Goal: Information Seeking & Learning: Learn about a topic

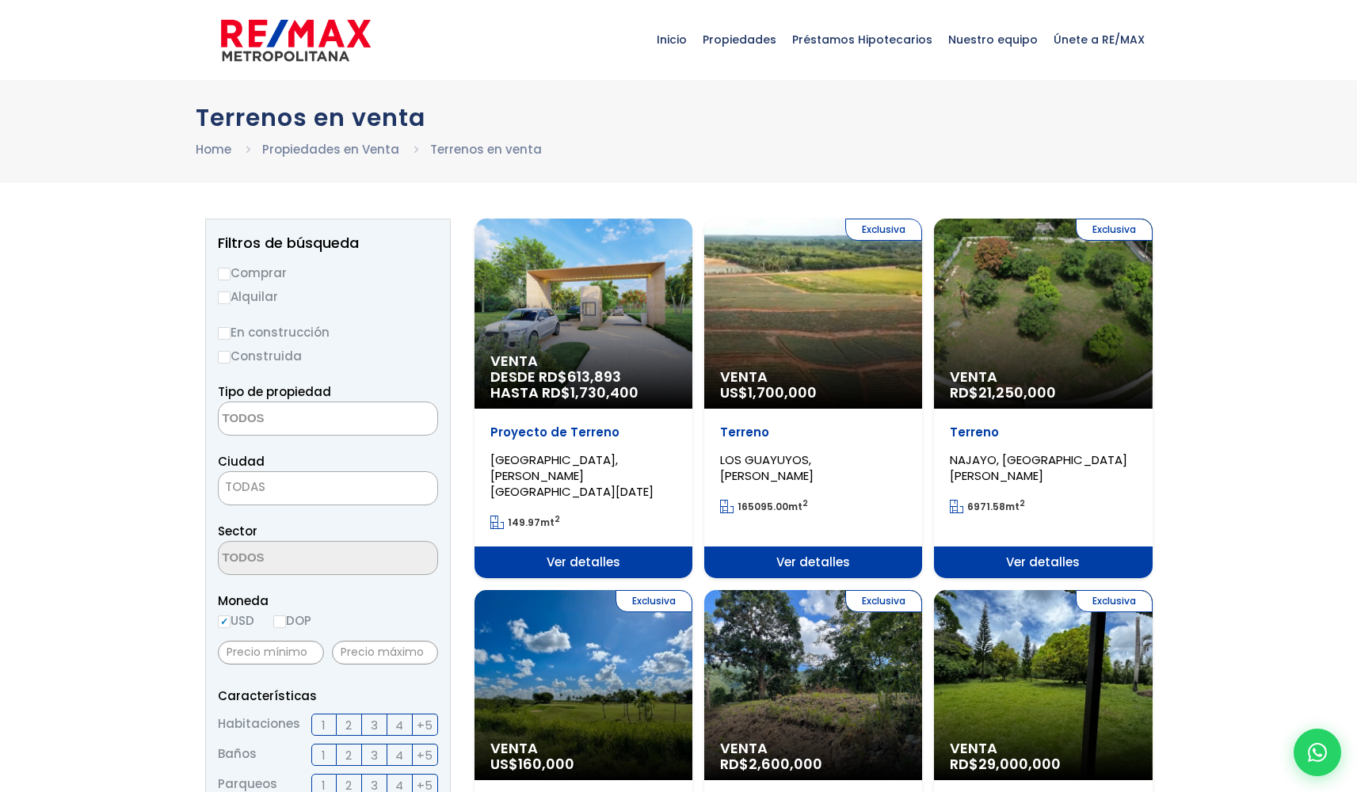
select select
click at [597, 342] on div "Venta DESDE RD$ 613,893 HASTA RD$ 1,730,400" at bounding box center [584, 314] width 218 height 190
select select
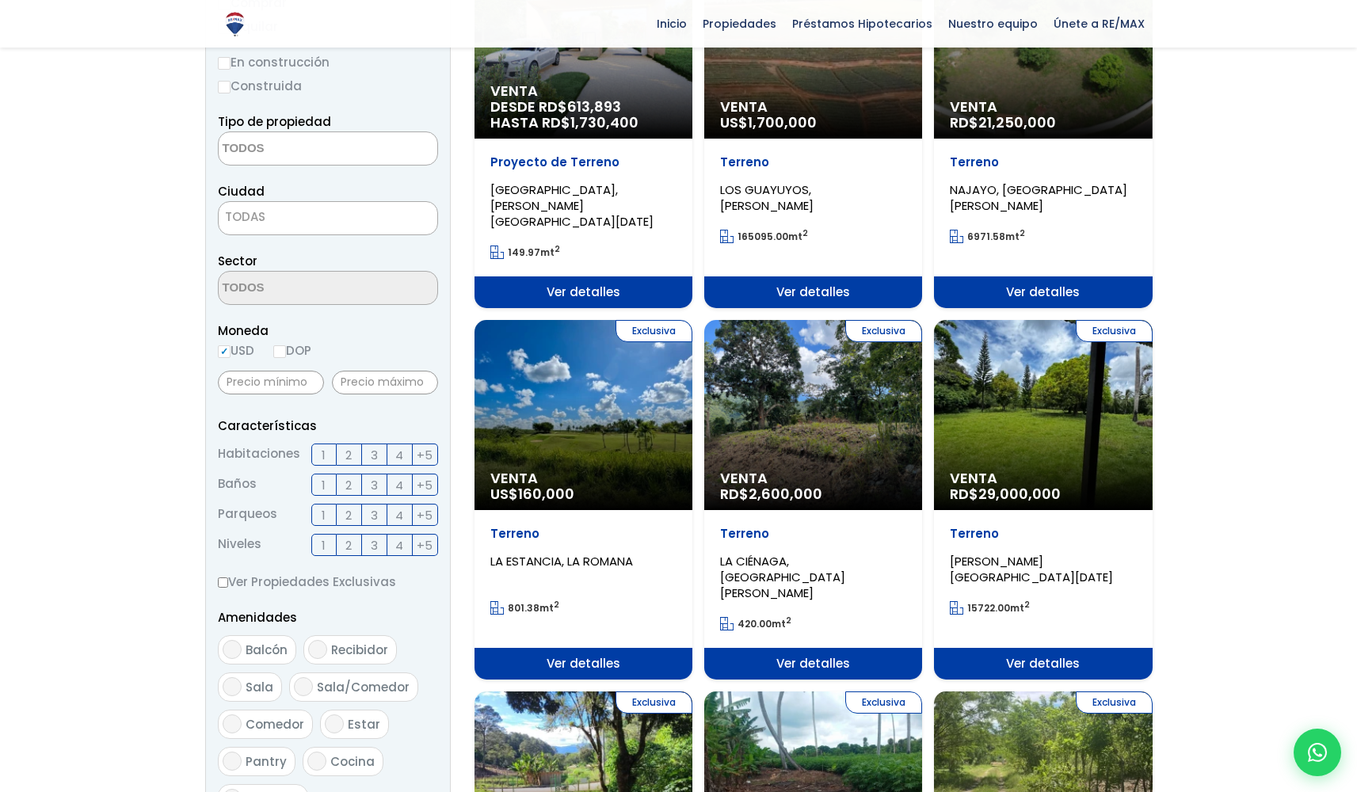
scroll to position [153, 0]
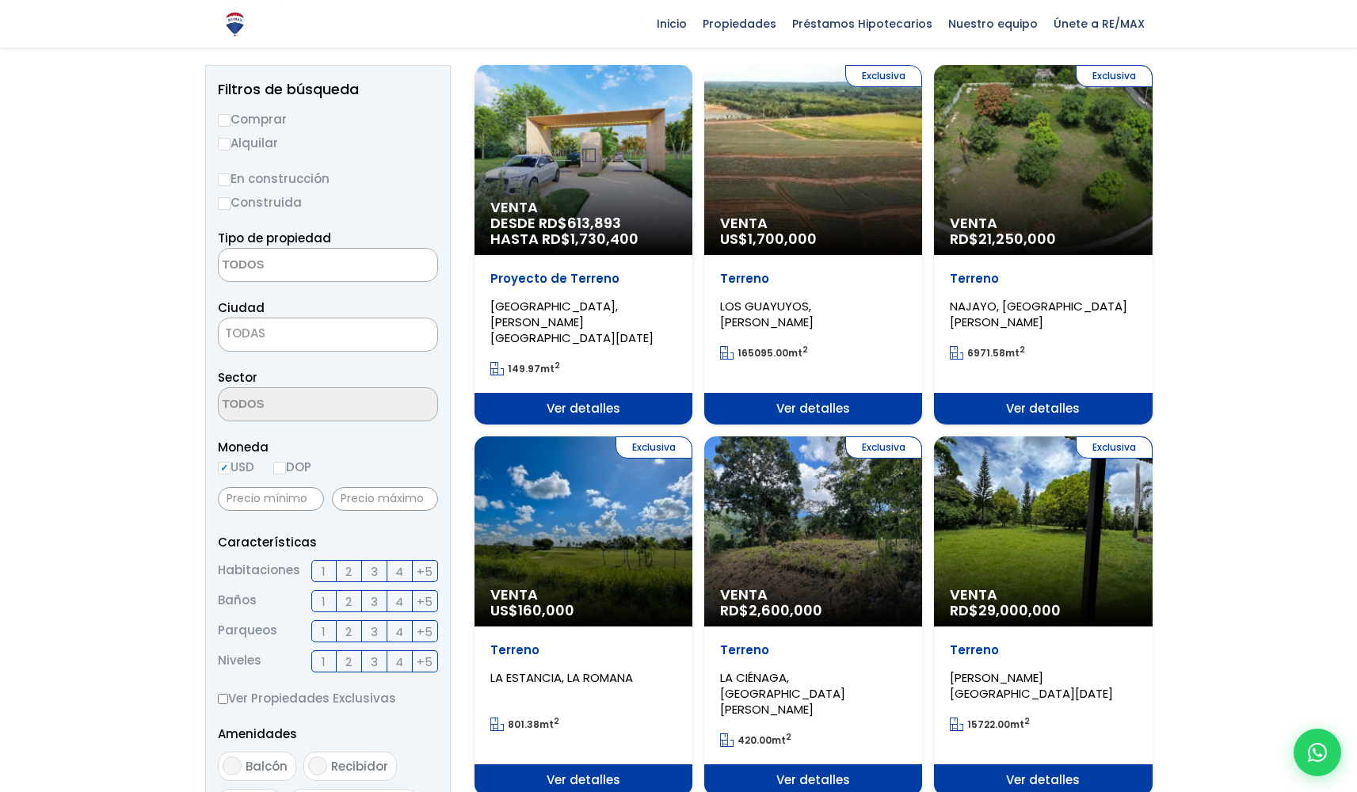
click at [597, 395] on span "Ver detalles" at bounding box center [584, 409] width 218 height 32
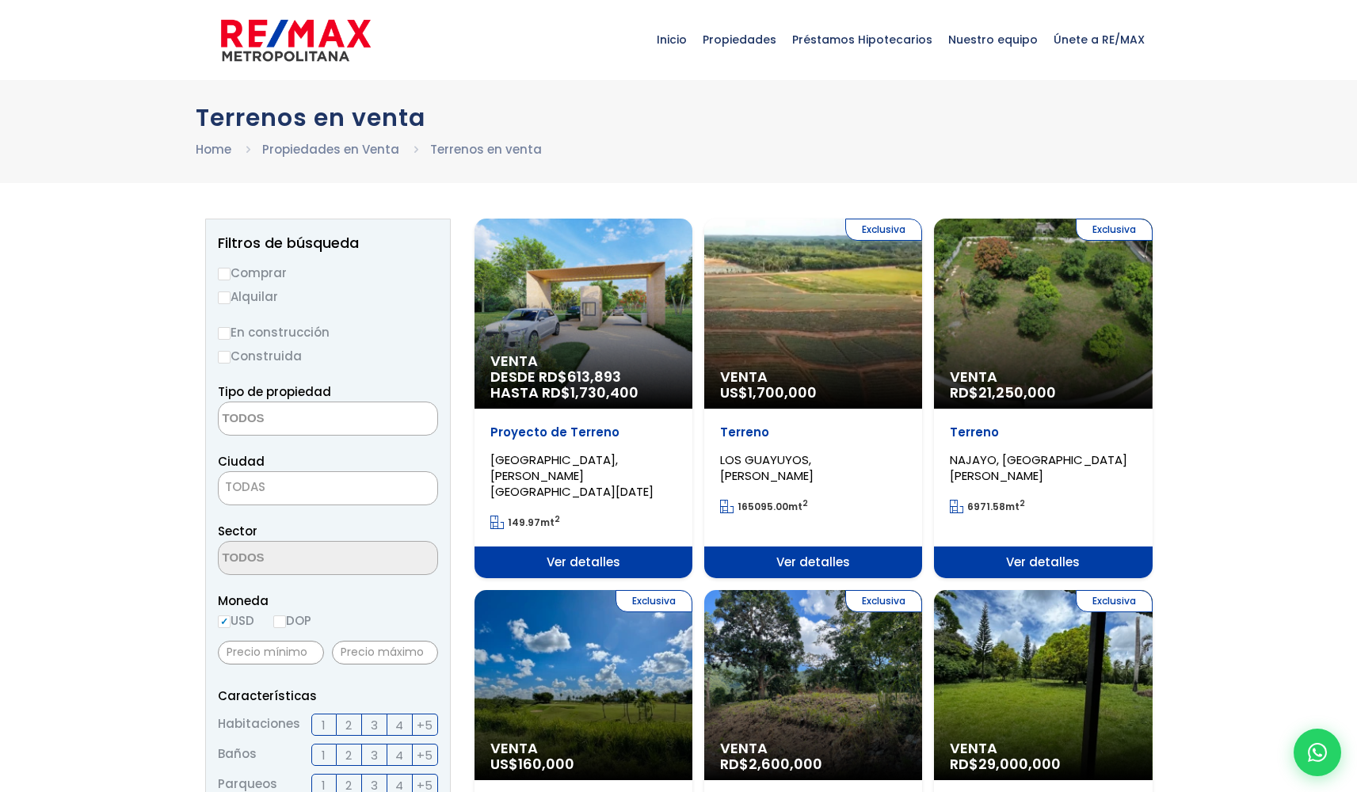
select select
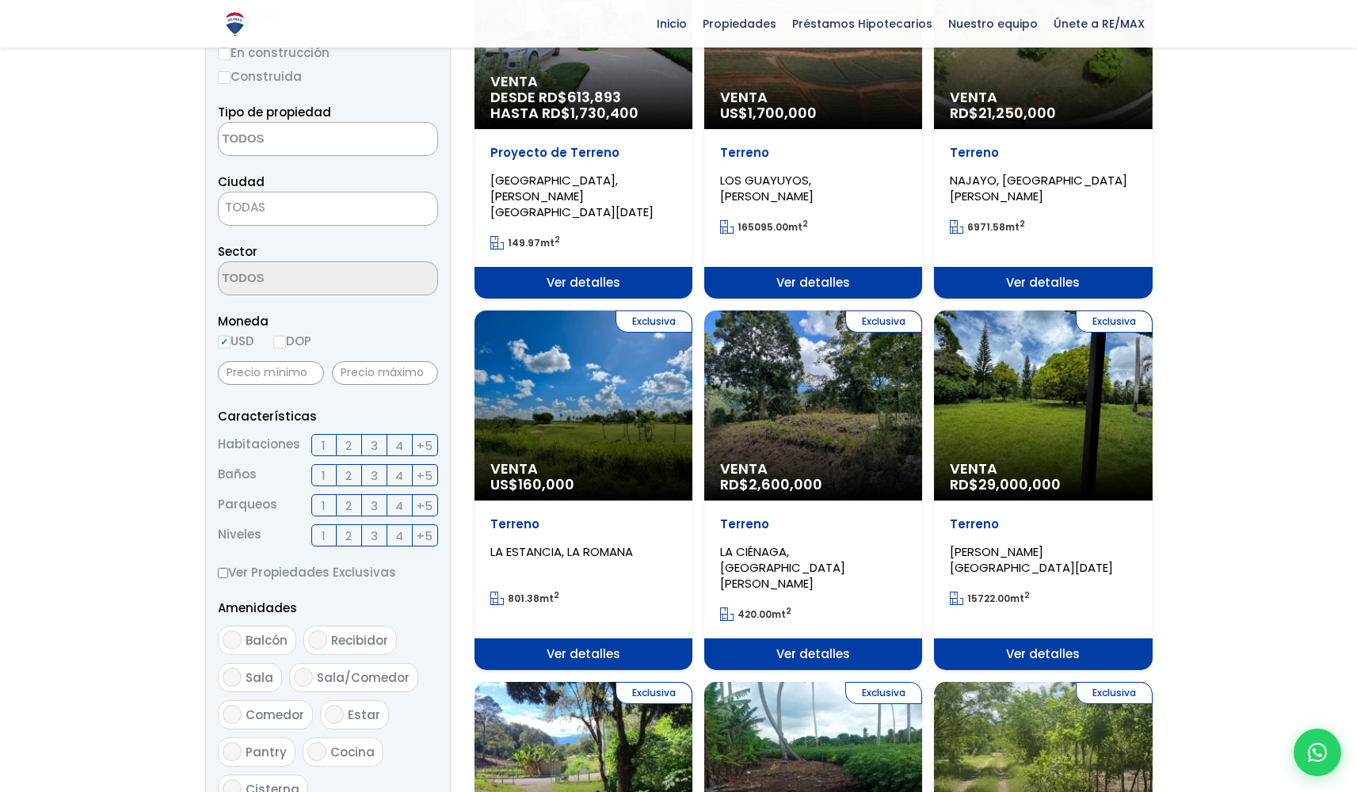
click at [788, 410] on div "Exclusiva Venta RD$ 2,600,000" at bounding box center [813, 406] width 218 height 190
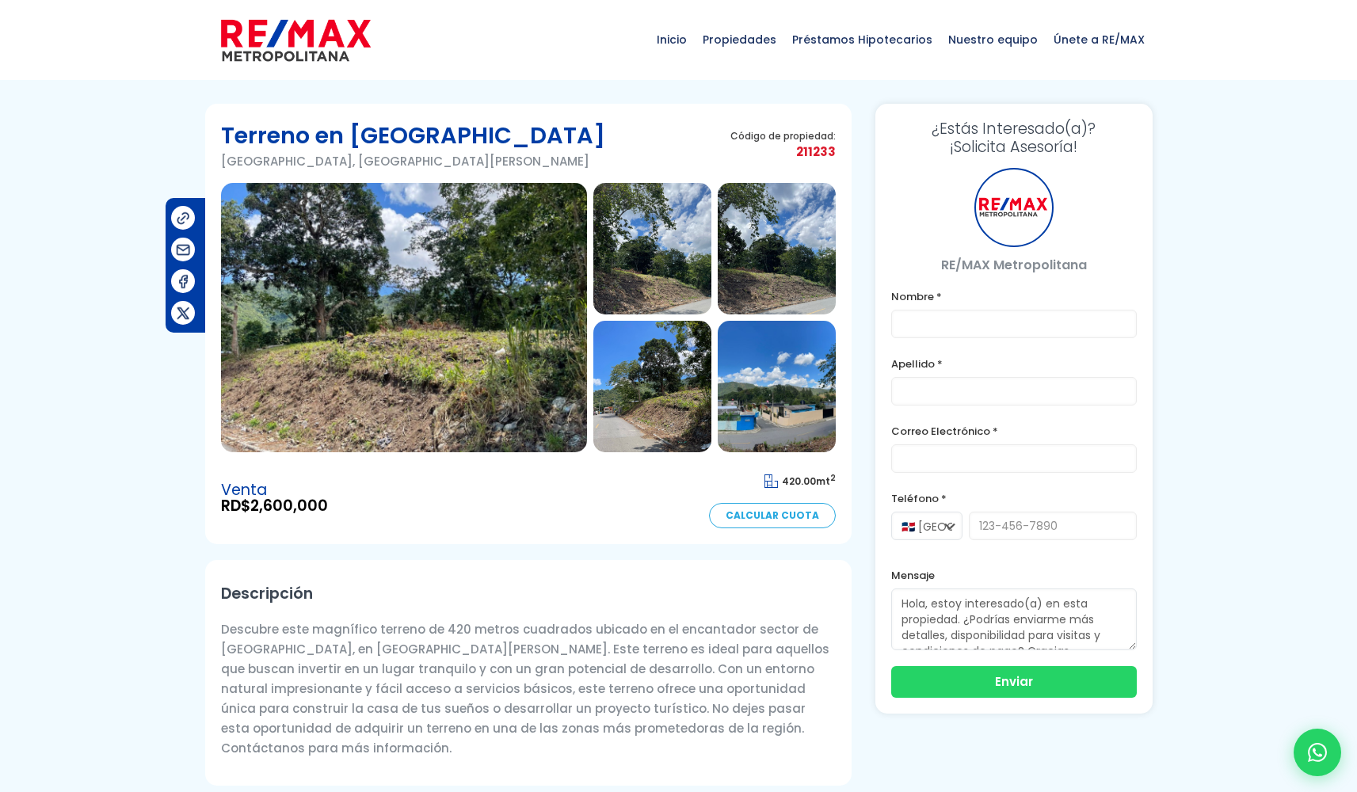
click at [375, 357] on img at bounding box center [404, 317] width 366 height 269
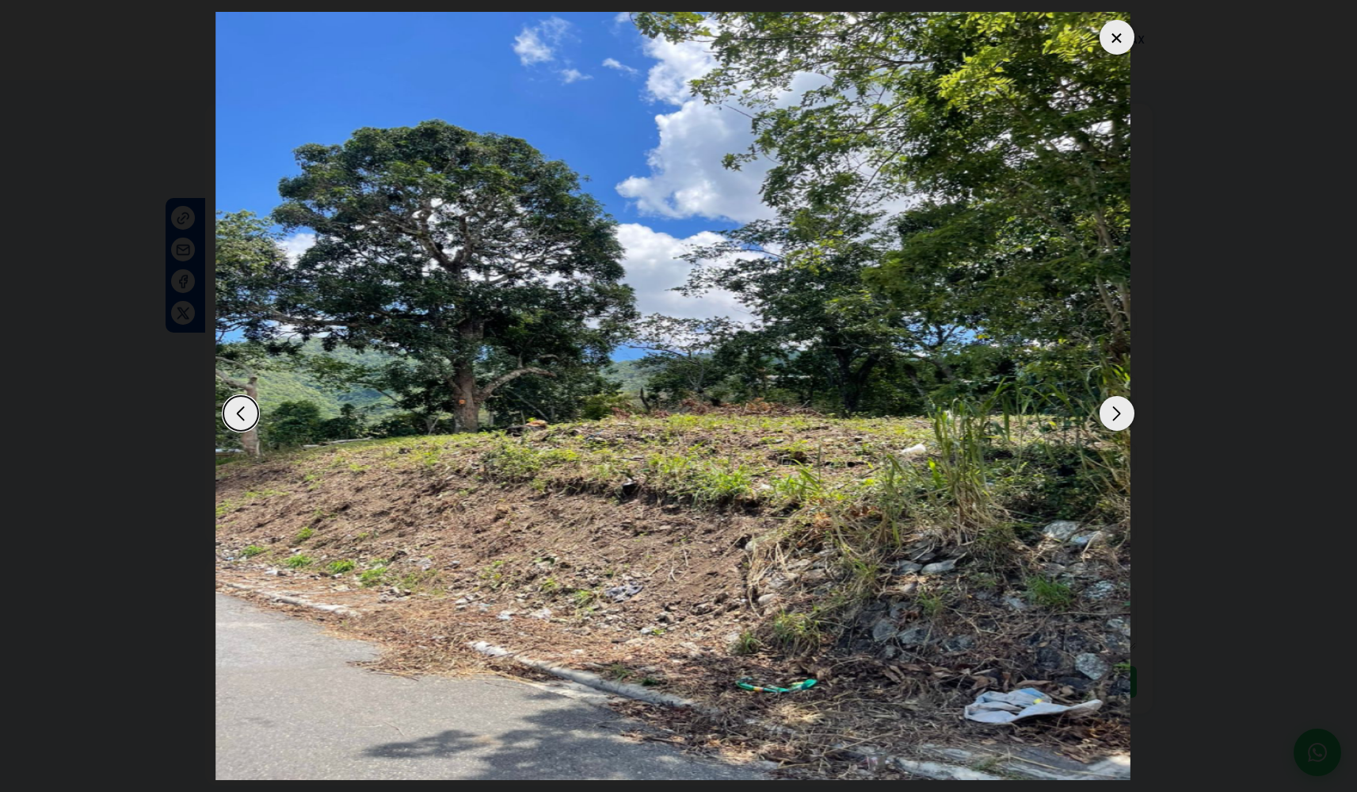
scroll to position [251, 0]
click at [1100, 396] on div "Next slide" at bounding box center [1117, 413] width 35 height 35
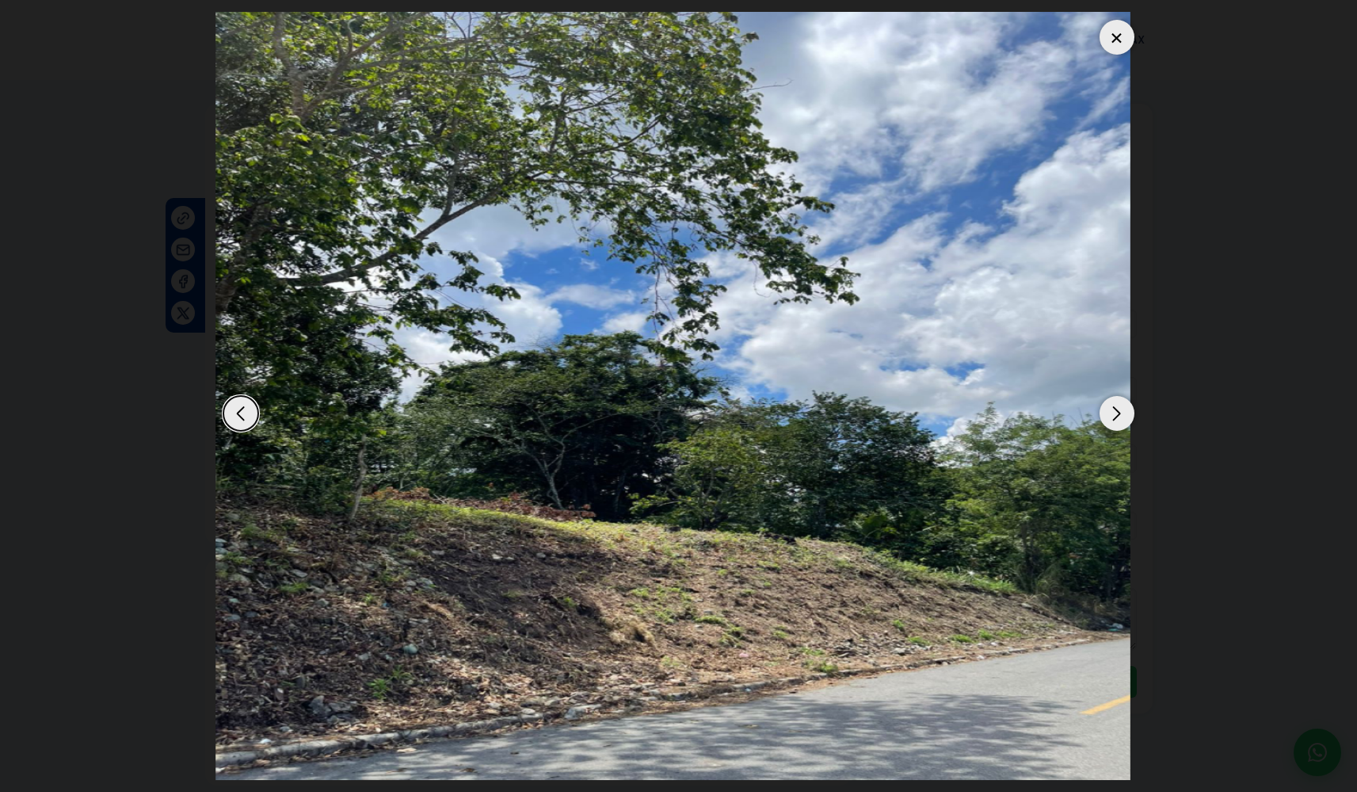
click at [1100, 396] on div "Next slide" at bounding box center [1117, 413] width 35 height 35
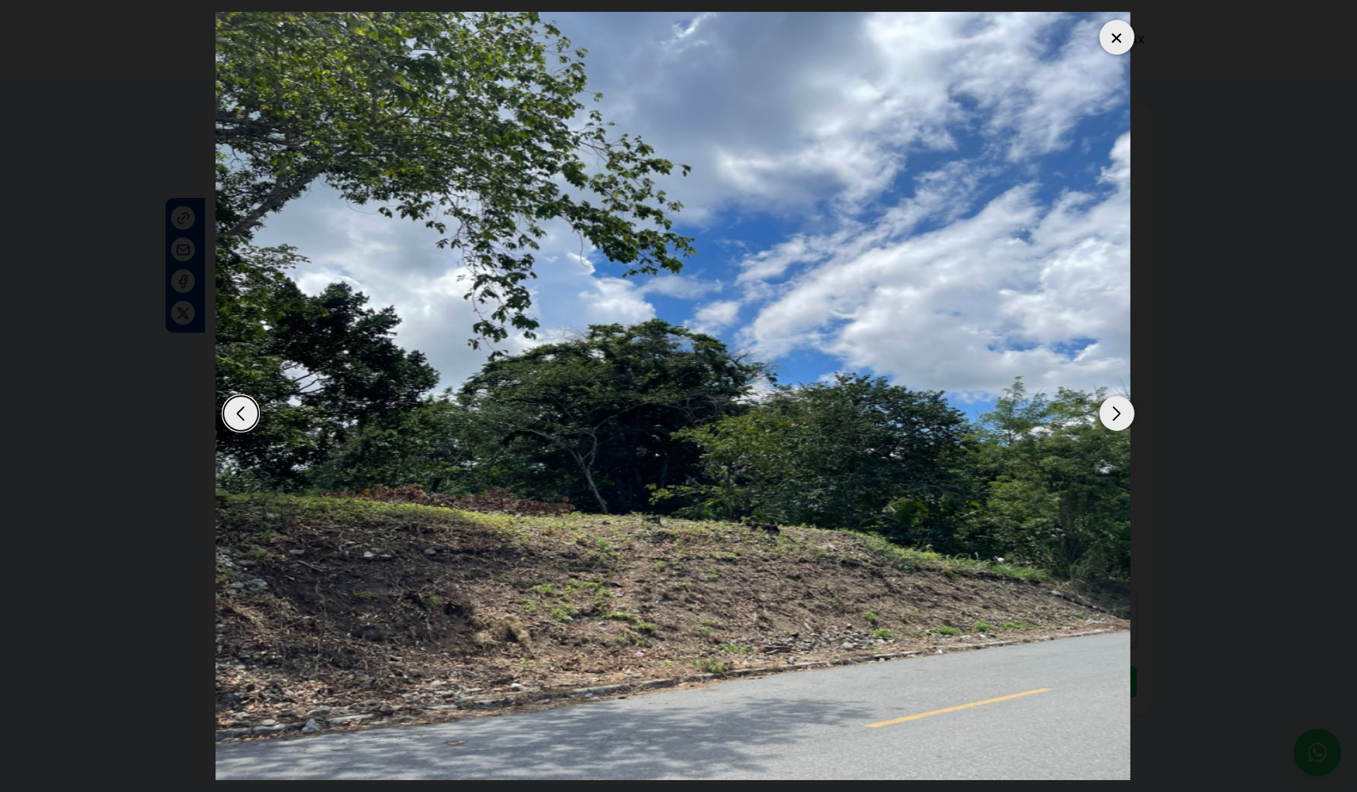
click at [1100, 396] on div "Next slide" at bounding box center [1117, 413] width 35 height 35
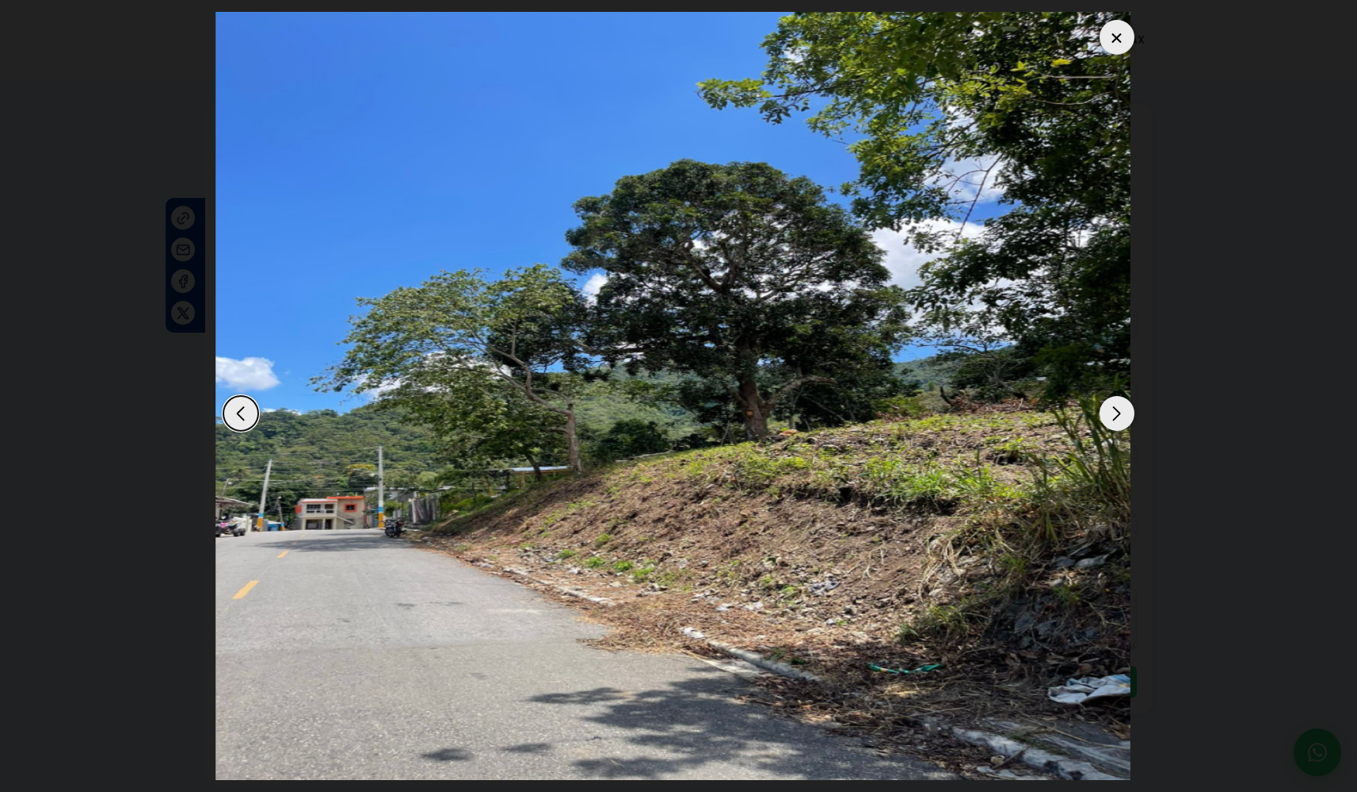
click at [1100, 396] on div "Next slide" at bounding box center [1117, 413] width 35 height 35
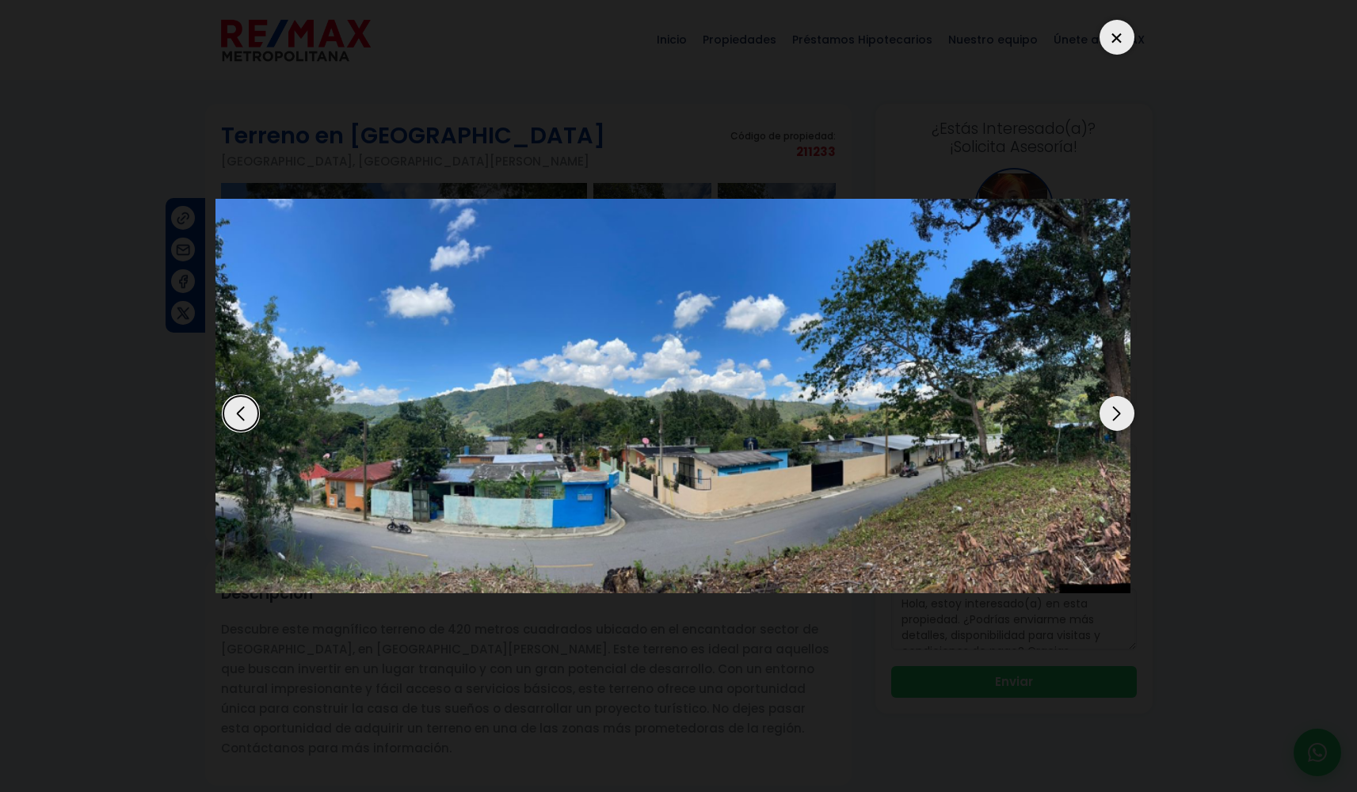
click at [1100, 396] on div "Next slide" at bounding box center [1117, 413] width 35 height 35
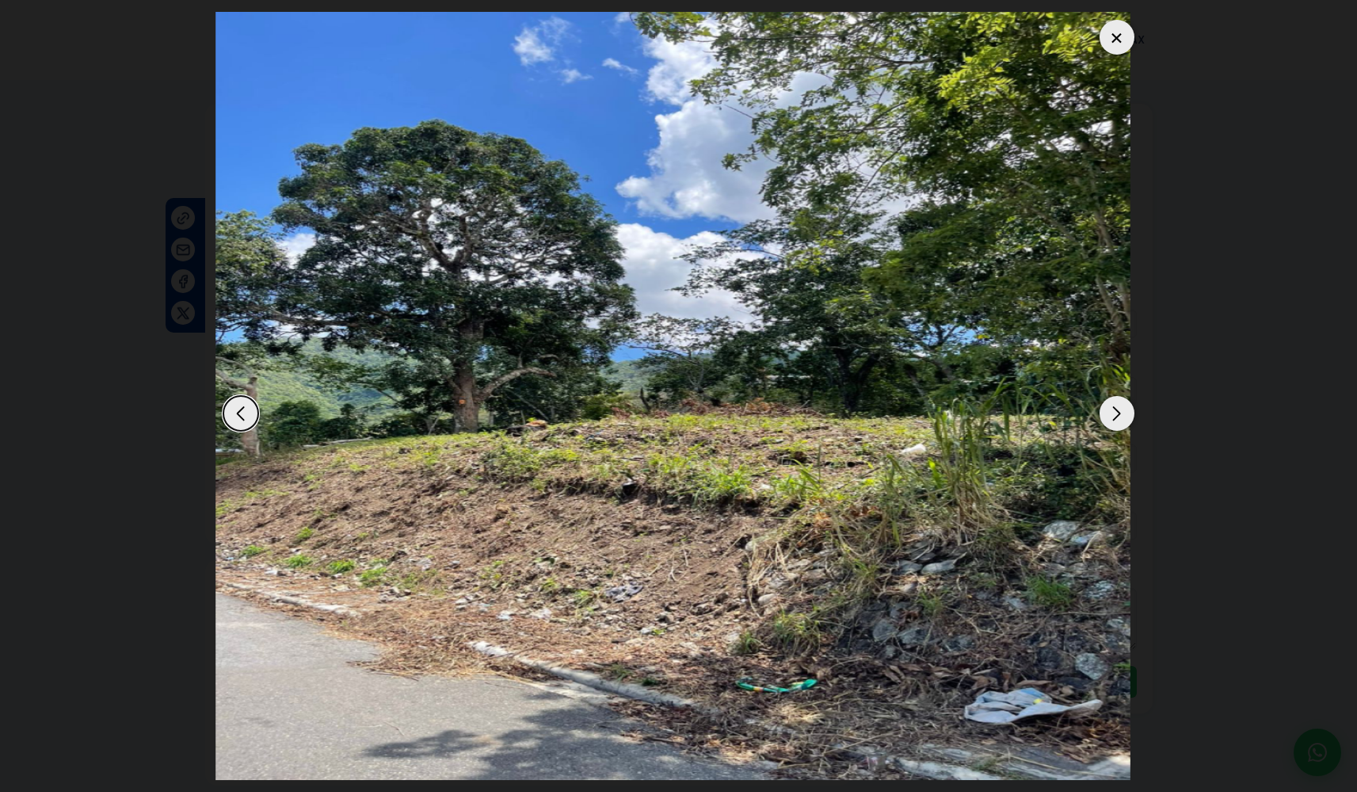
click at [1100, 396] on div "Next slide" at bounding box center [1117, 413] width 35 height 35
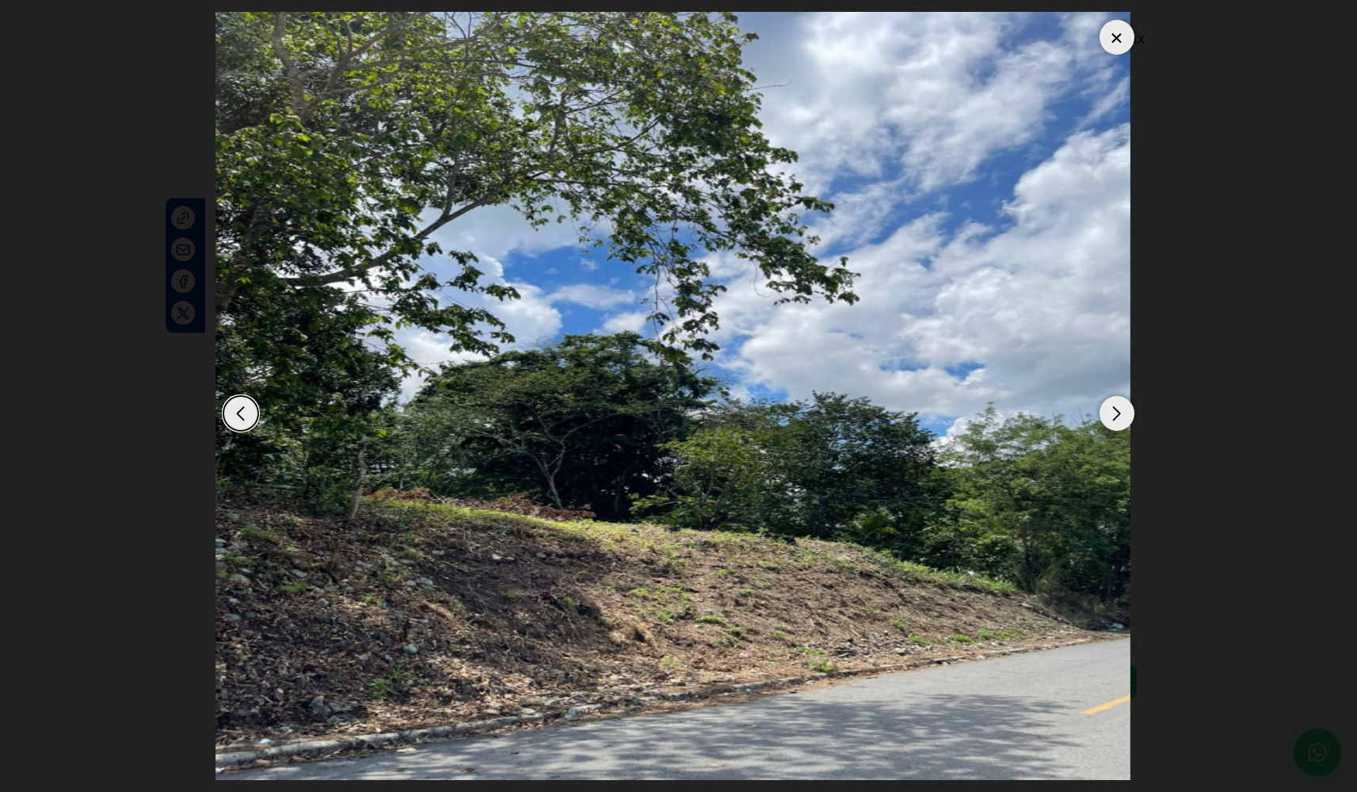
click at [1100, 396] on div "Next slide" at bounding box center [1117, 413] width 35 height 35
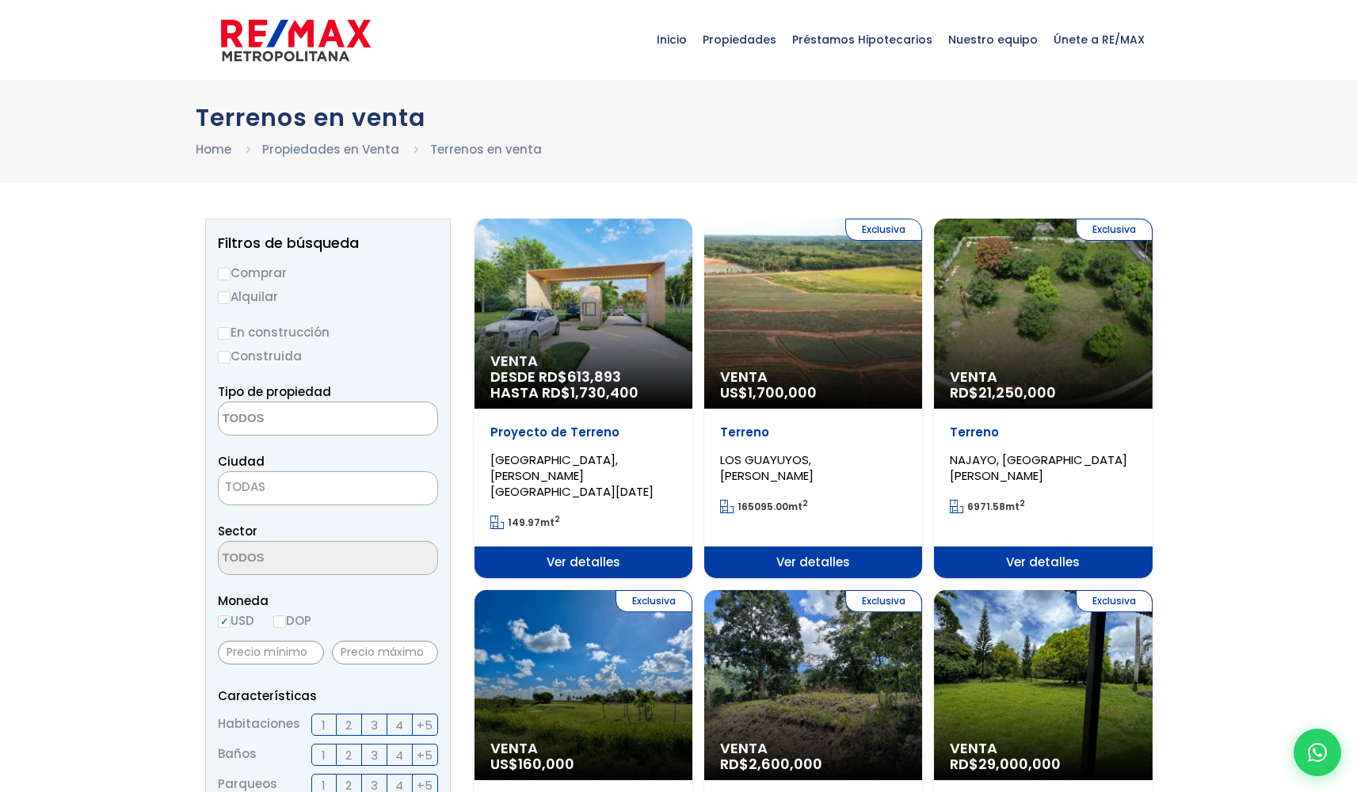
select select
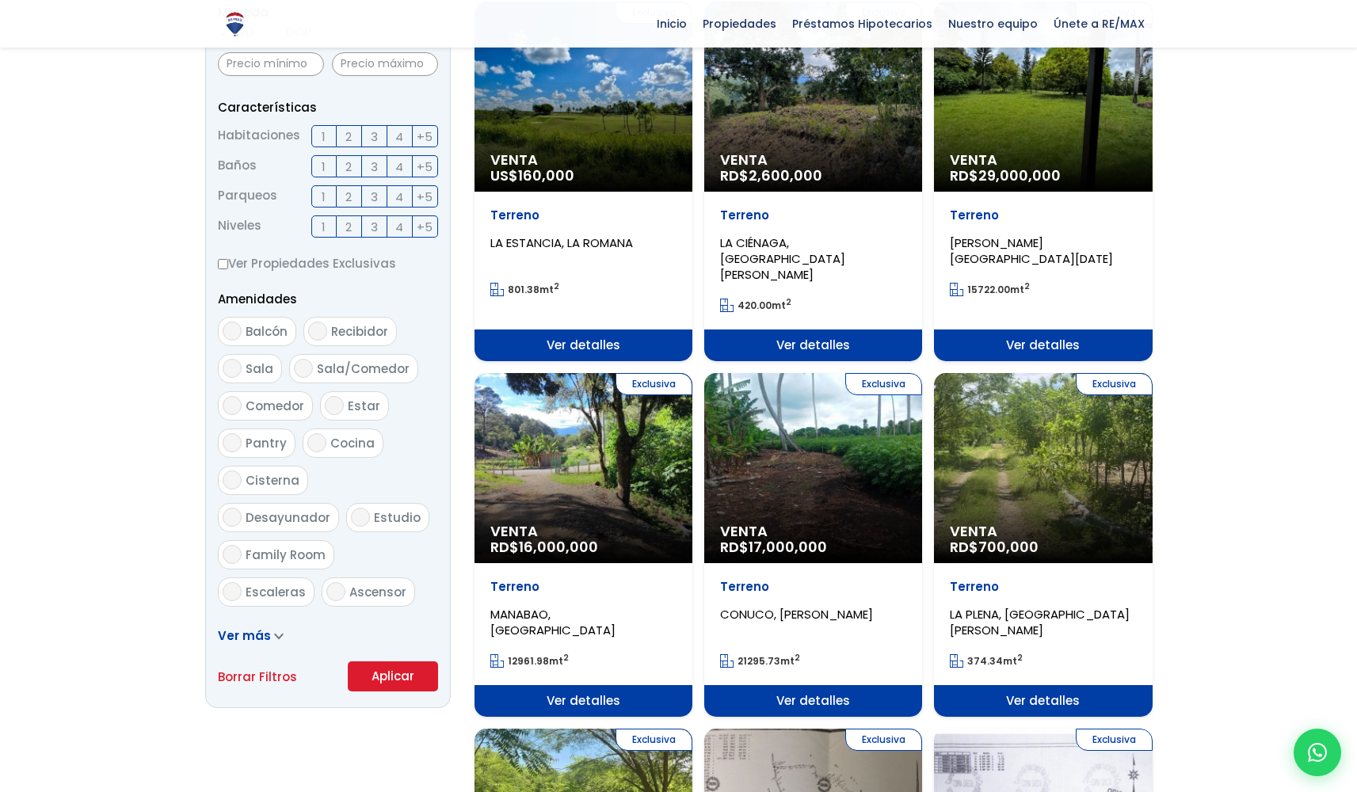
scroll to position [599, 0]
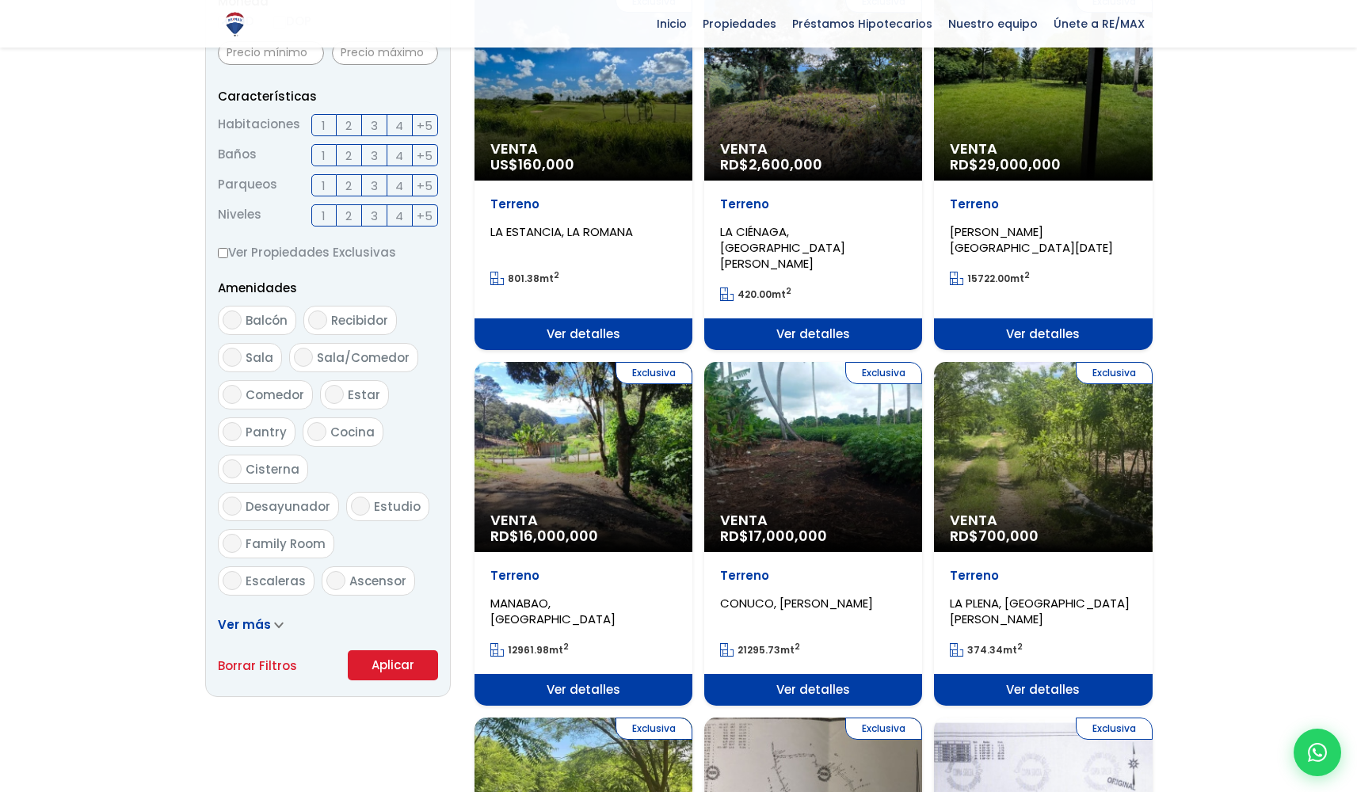
click at [1068, 395] on div "Exclusiva Venta RD$ 700,000" at bounding box center [1043, 457] width 218 height 190
click at [1052, 463] on div "Exclusiva Venta RD$ 700,000" at bounding box center [1043, 457] width 218 height 190
click at [1053, 467] on div "Exclusiva Venta RD$ 700,000" at bounding box center [1043, 457] width 218 height 190
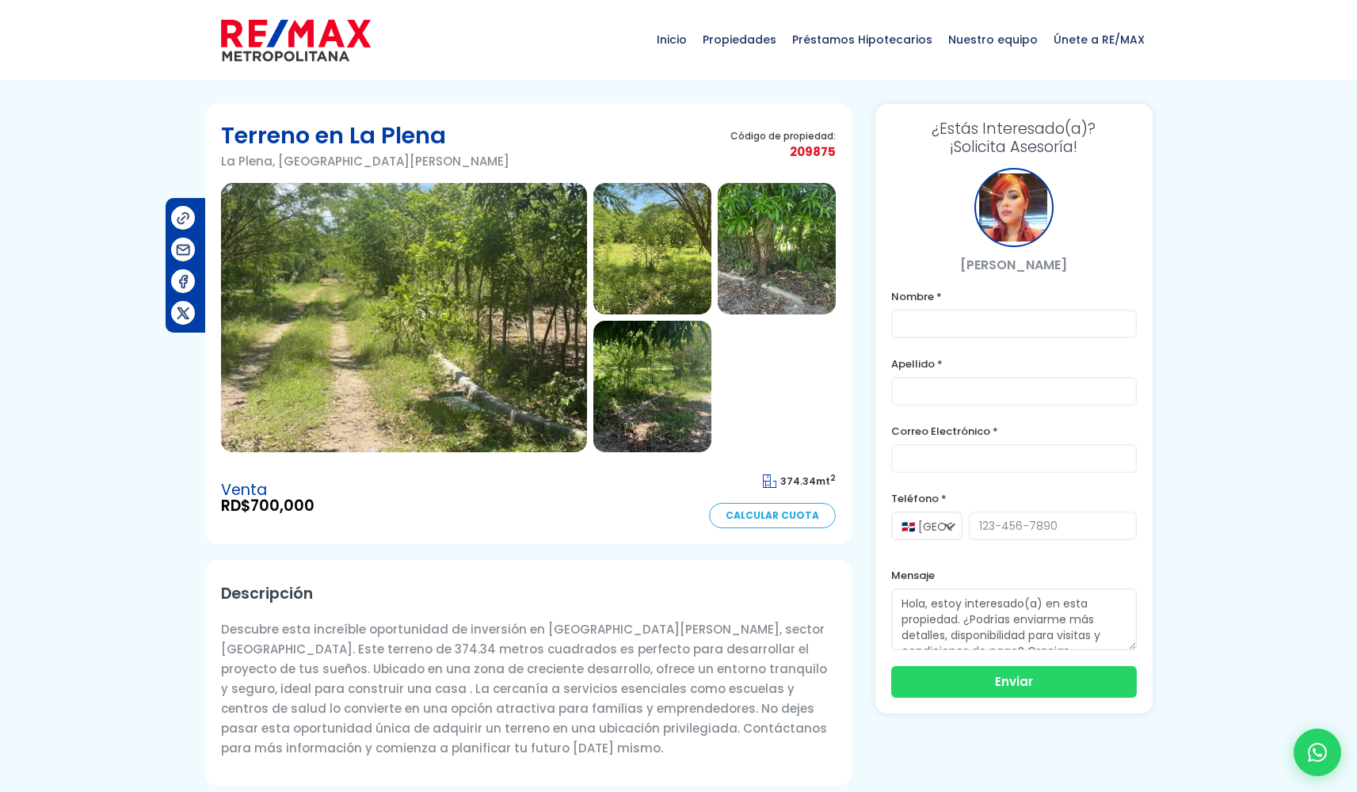
click at [389, 326] on img at bounding box center [404, 317] width 366 height 269
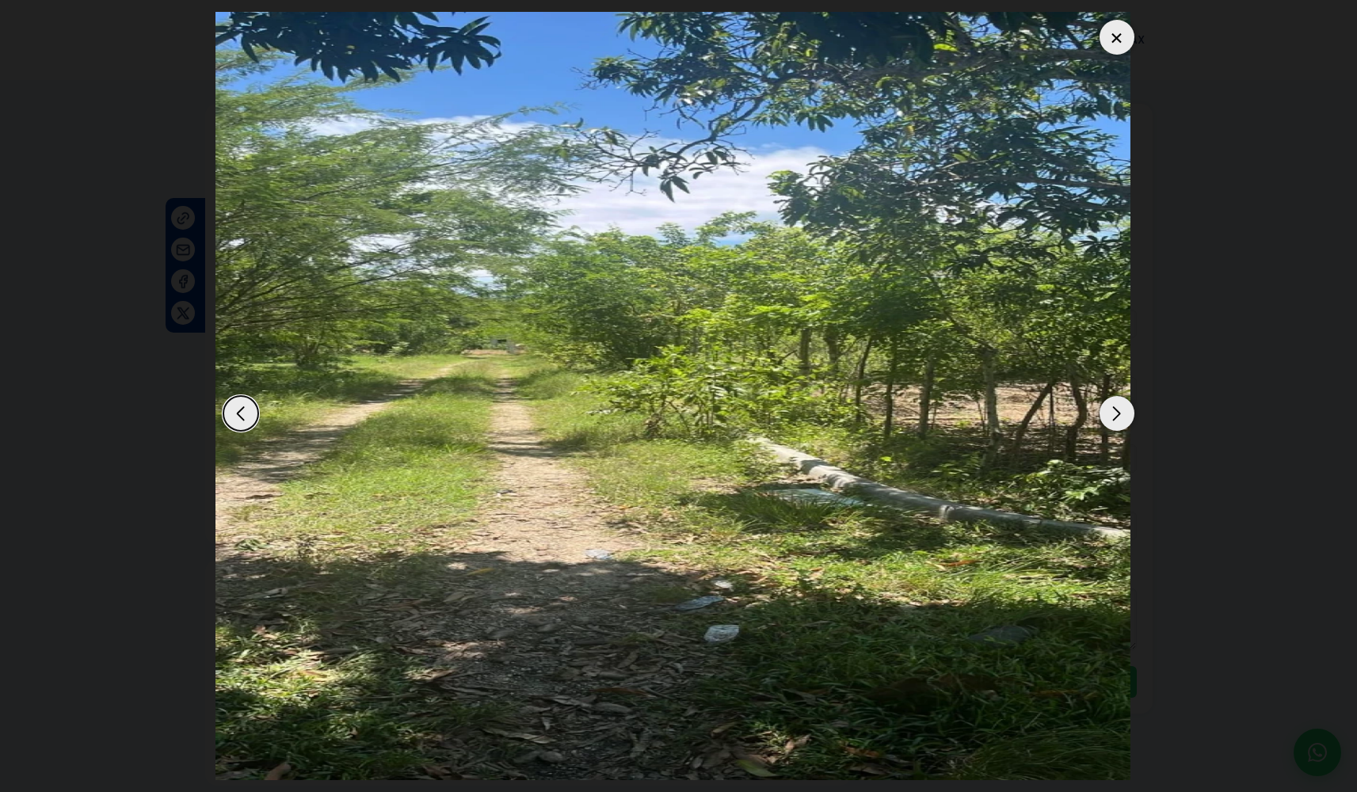
click at [1100, 431] on div "Next slide" at bounding box center [1117, 413] width 35 height 35
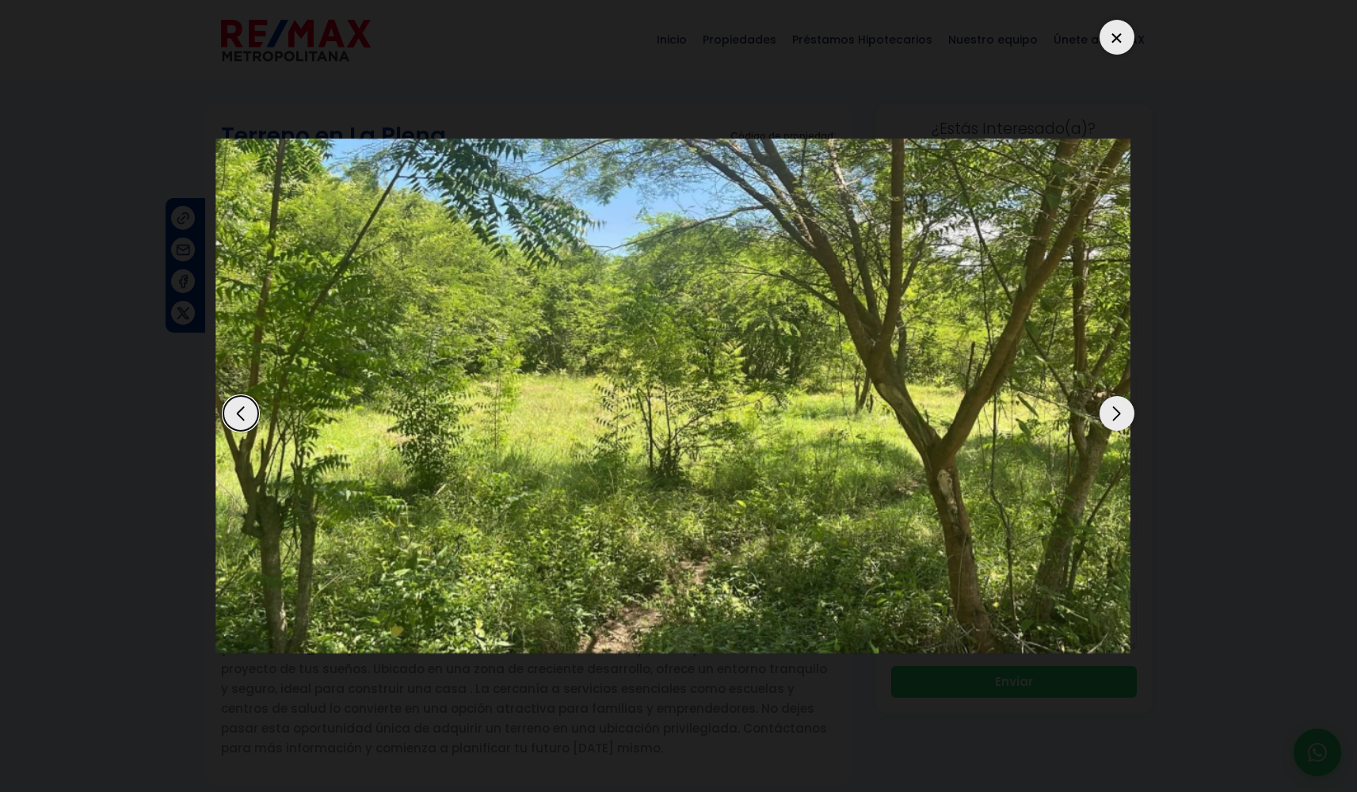
click at [1105, 431] on div "Next slide" at bounding box center [1117, 413] width 35 height 35
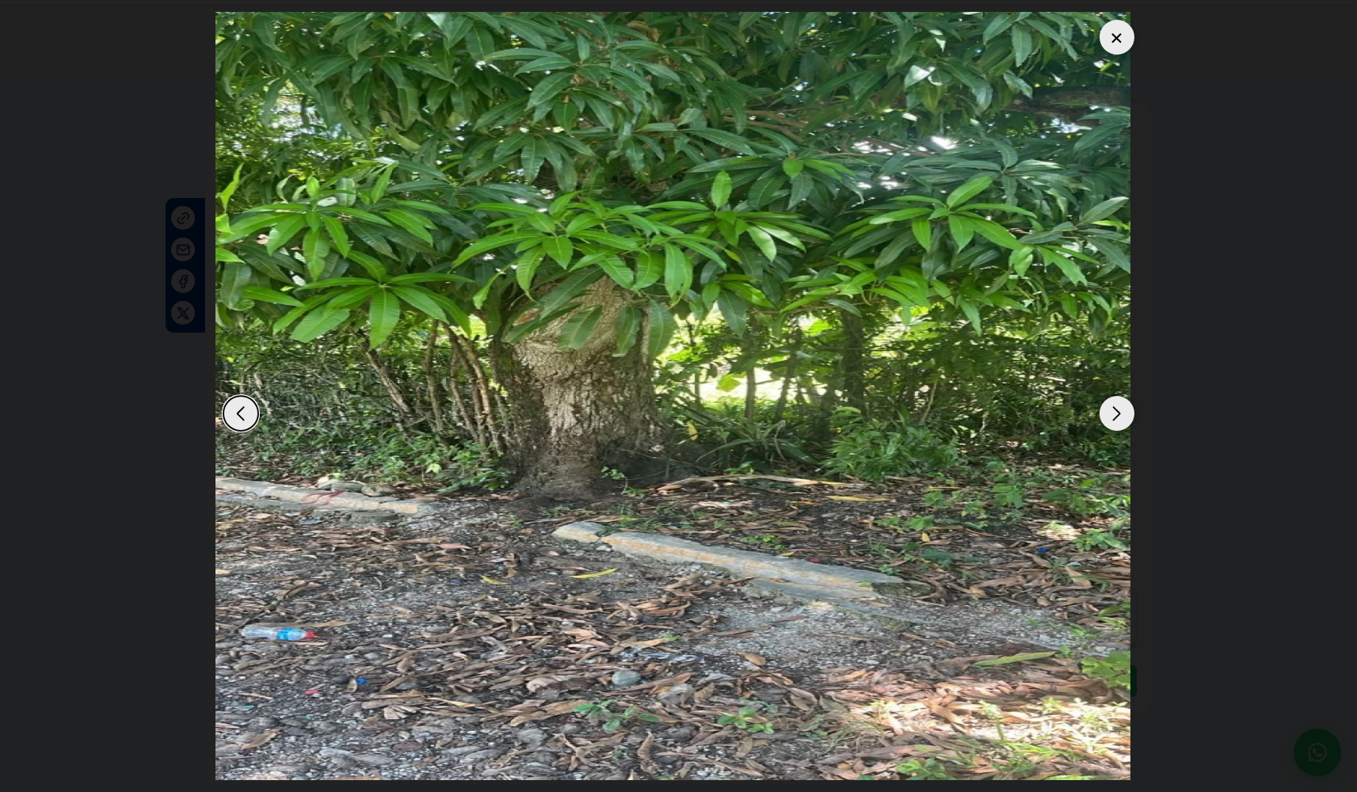
scroll to position [634, 0]
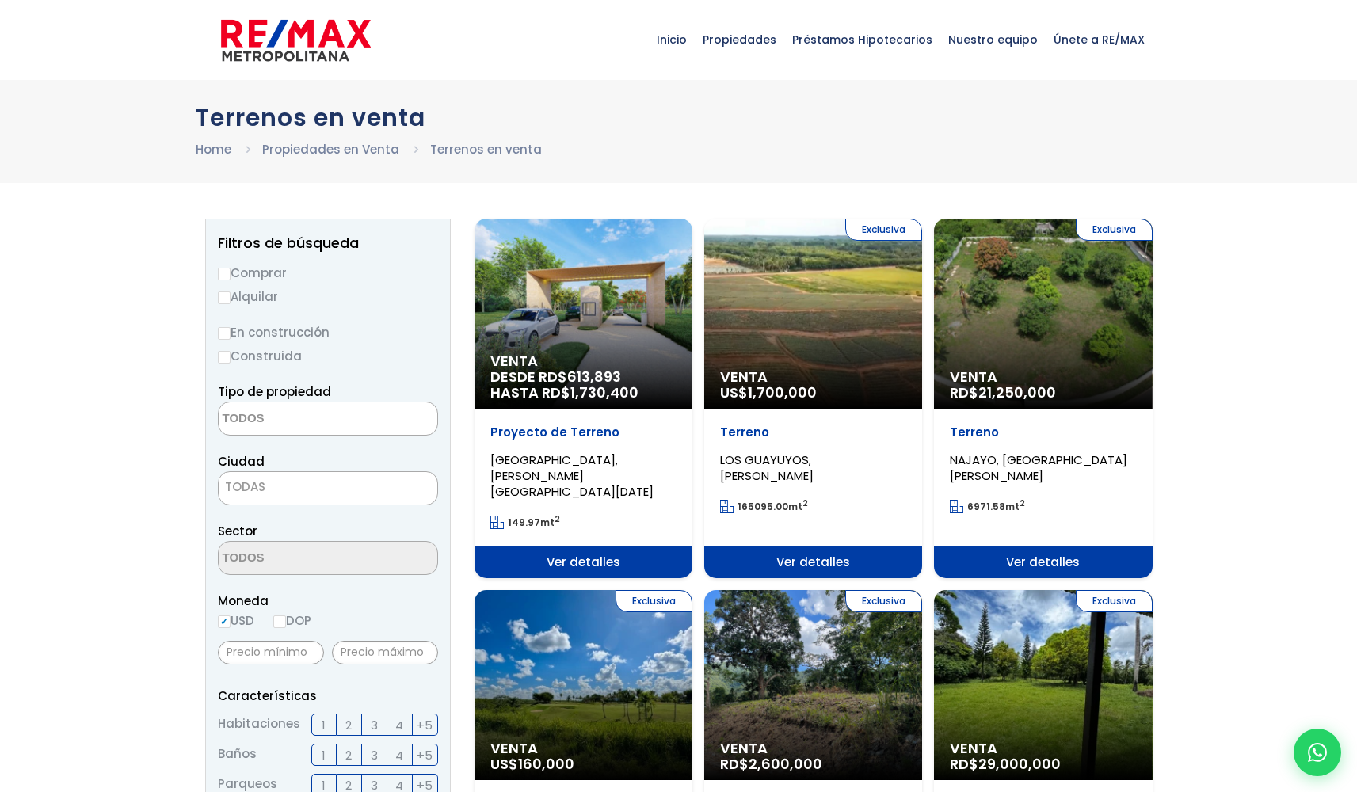
select select
